Goal: Book appointment/travel/reservation

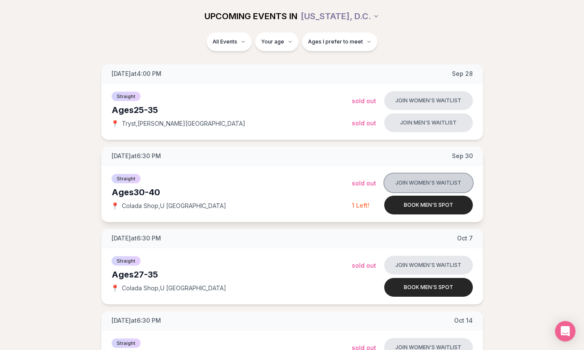
scroll to position [127, 0]
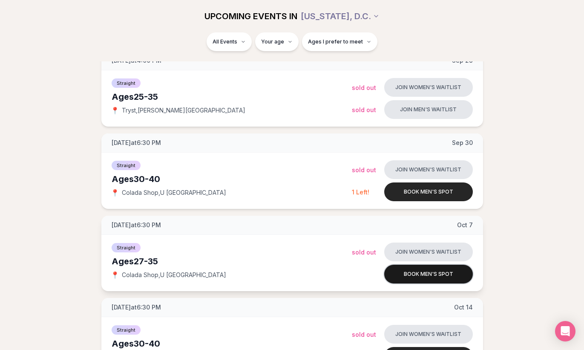
click at [430, 276] on button "Book men's spot" at bounding box center [428, 274] width 89 height 19
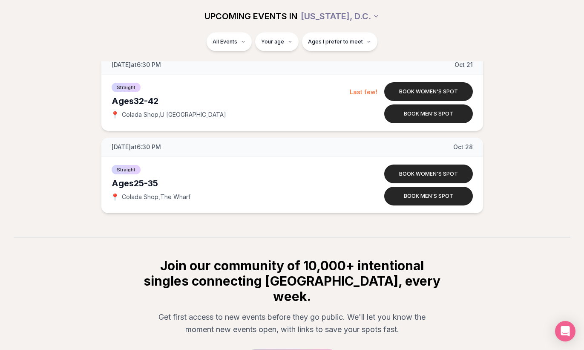
scroll to position [453, 0]
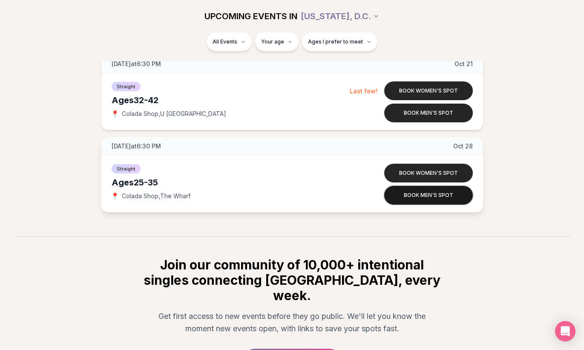
click at [417, 195] on button "Book men's spot" at bounding box center [428, 195] width 89 height 19
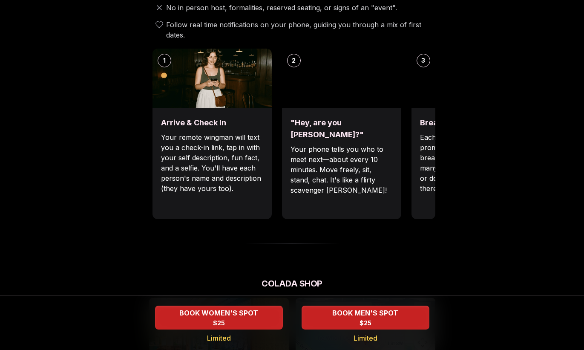
scroll to position [329, 0]
